Goal: Entertainment & Leisure: Consume media (video, audio)

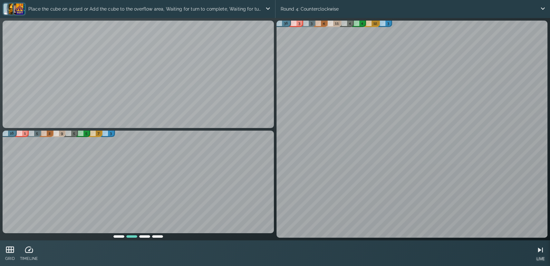
click at [538, 253] on icon at bounding box center [540, 250] width 10 height 10
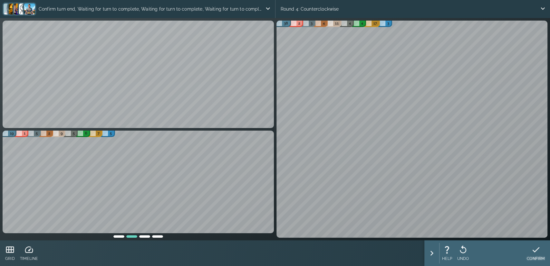
click at [546, 255] on div "CONFIRM" at bounding box center [535, 254] width 23 height 26
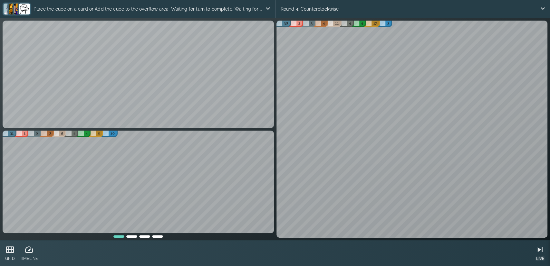
click at [539, 253] on icon at bounding box center [540, 250] width 10 height 10
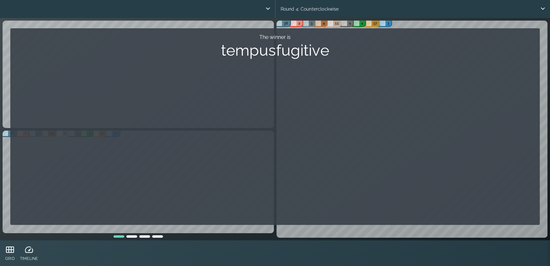
click at [347, 123] on div "The winner is tempusfugitive" at bounding box center [274, 126] width 529 height 197
click at [284, 41] on p "The winner is" at bounding box center [274, 38] width 519 height 8
click at [133, 239] on div "67 0 0 10 5 4 4 0 10 19 1 5 2 9 5 6 7 5 46 3 2 2 0 2 5 5 8 39 2 5 4 5 4 4 6 4" at bounding box center [138, 185] width 274 height 110
click at [134, 237] on div at bounding box center [131, 236] width 13 height 5
drag, startPoint x: 134, startPoint y: 237, endPoint x: 116, endPoint y: 236, distance: 18.7
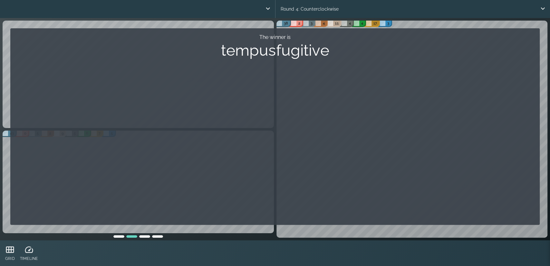
click at [116, 236] on div at bounding box center [138, 236] width 52 height 5
click at [116, 236] on div at bounding box center [118, 236] width 13 height 5
click at [256, 159] on div "The winner is tempusfugitive" at bounding box center [274, 126] width 529 height 197
click at [541, 11] on icon at bounding box center [543, 9] width 8 height 8
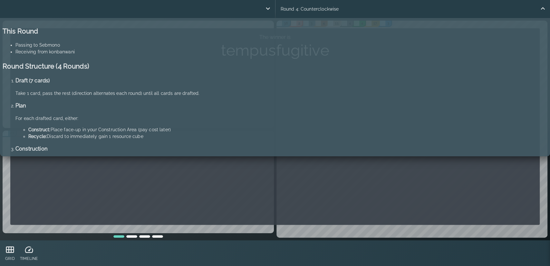
click at [543, 9] on icon at bounding box center [543, 8] width 4 height 3
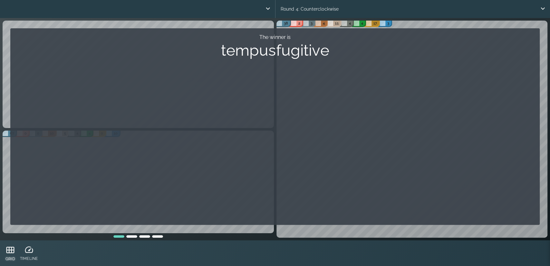
click at [6, 252] on icon at bounding box center [10, 250] width 10 height 10
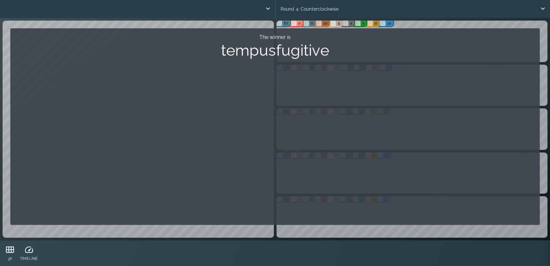
click at [332, 53] on h3 "tempusfugitive" at bounding box center [274, 50] width 519 height 18
click at [312, 125] on div "The winner is tempusfugitive" at bounding box center [274, 126] width 529 height 197
click at [14, 251] on icon at bounding box center [10, 250] width 10 height 10
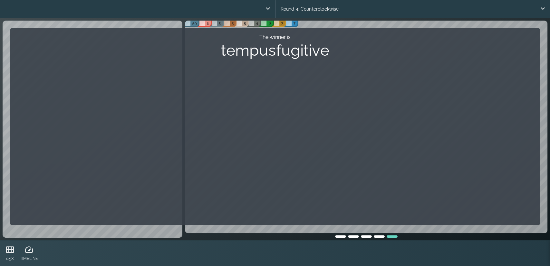
click at [382, 236] on div at bounding box center [379, 236] width 13 height 5
click at [363, 235] on div at bounding box center [366, 236] width 13 height 5
click at [352, 234] on div at bounding box center [353, 236] width 13 height 5
click at [337, 237] on div at bounding box center [340, 236] width 13 height 5
